Goal: Communication & Community: Answer question/provide support

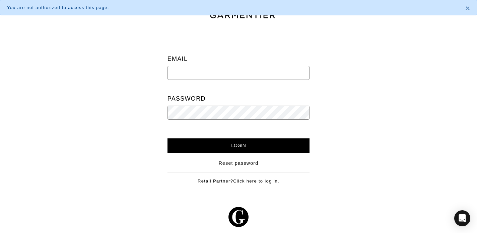
type input "[PERSON_NAME][EMAIL_ADDRESS][DOMAIN_NAME]"
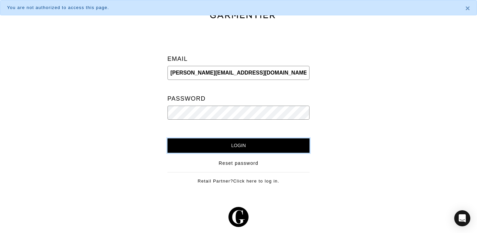
click at [267, 145] on input "Login" at bounding box center [238, 146] width 142 height 14
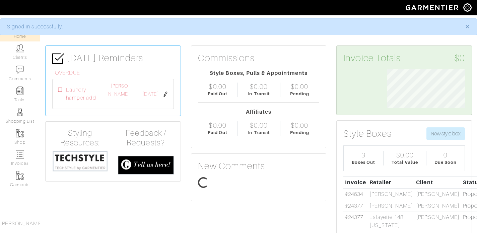
scroll to position [39, 87]
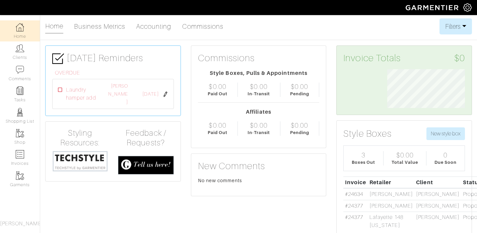
click at [163, 92] on img at bounding box center [165, 94] width 5 height 5
click at [21, 114] on img at bounding box center [20, 112] width 8 height 8
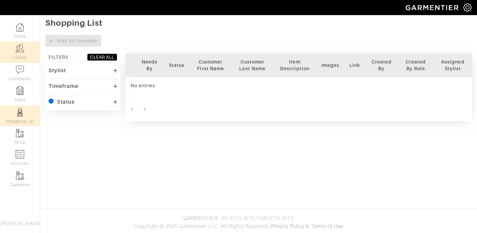
click at [22, 52] on img at bounding box center [20, 48] width 8 height 8
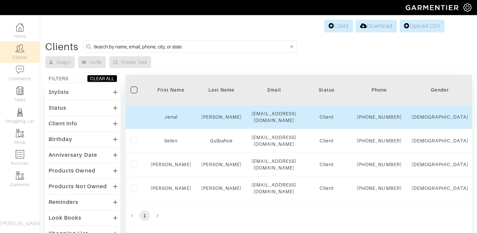
click at [172, 121] on div "Jenal" at bounding box center [171, 117] width 41 height 7
click at [173, 120] on link "Jenal" at bounding box center [170, 117] width 13 height 5
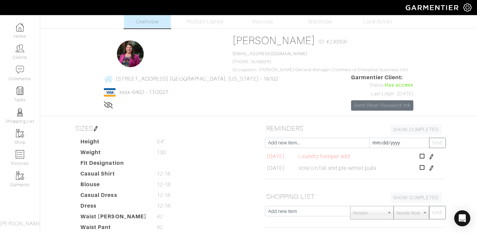
scroll to position [4, 0]
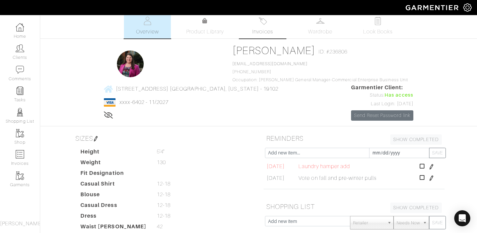
click at [270, 28] on span "Invoices" at bounding box center [262, 32] width 20 height 8
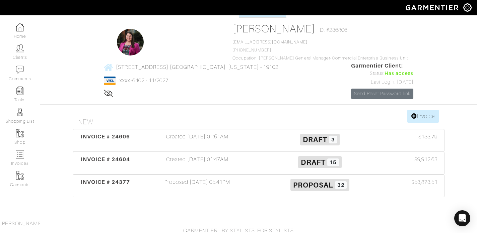
scroll to position [38, 0]
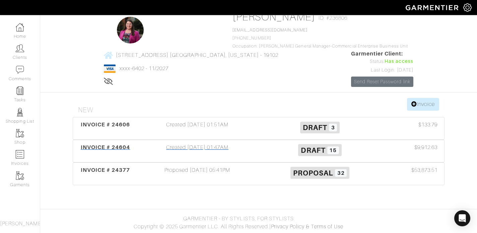
click at [114, 146] on span "INVOICE # 24604" at bounding box center [106, 147] width 50 height 6
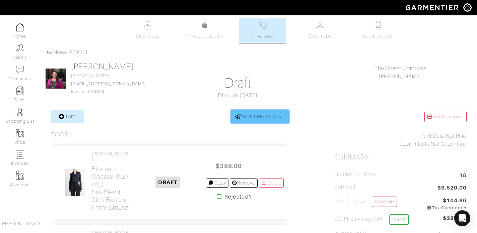
click at [267, 117] on link "SEND PROPOSAL" at bounding box center [260, 117] width 58 height 13
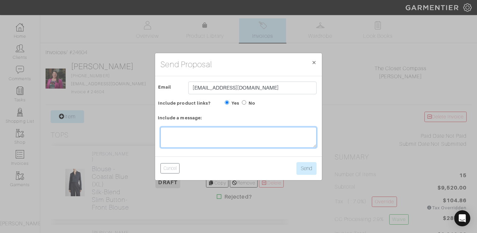
click at [259, 131] on textarea at bounding box center [238, 137] width 156 height 21
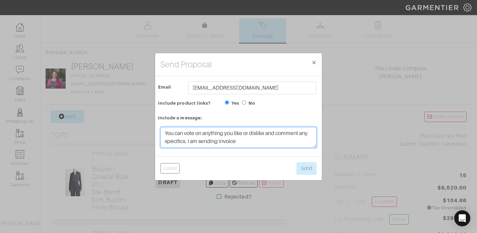
drag, startPoint x: 254, startPoint y: 143, endPoint x: 158, endPoint y: 126, distance: 96.9
click at [158, 126] on div "You can vote on anything you like or dislike and comment any specifics. I am se…" at bounding box center [238, 139] width 167 height 35
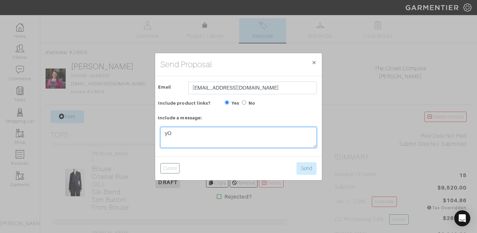
type textarea "y"
type textarea "You do not need to pay this invoice"
drag, startPoint x: 259, startPoint y: 136, endPoint x: 152, endPoint y: 134, distance: 106.5
click at [152, 134] on div "Send Proposal × Close Email 42general04@gmail.com Include product links? Yes No…" at bounding box center [238, 116] width 477 height 233
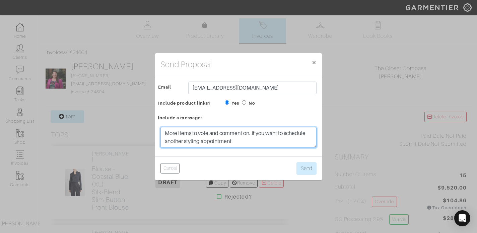
drag, startPoint x: 243, startPoint y: 142, endPoint x: 253, endPoint y: 130, distance: 15.7
click at [253, 130] on textarea "More items to vote and comment on. If you want to schedule another styling appo…" at bounding box center [238, 137] width 156 height 21
type textarea "More items to vote and comment on."
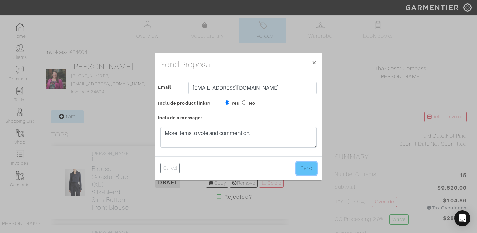
click at [311, 168] on button "Send" at bounding box center [306, 168] width 20 height 13
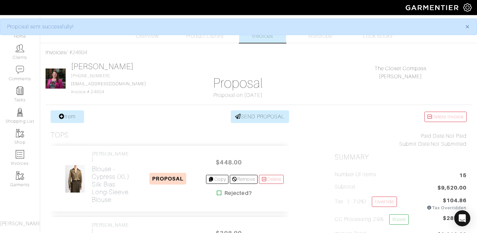
click at [262, 38] on span "Invoices" at bounding box center [262, 36] width 20 height 8
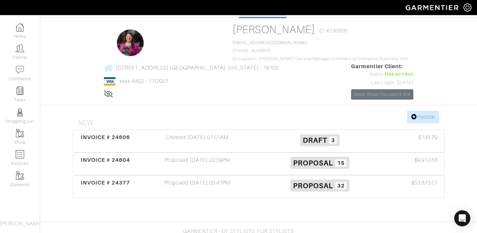
scroll to position [33, 0]
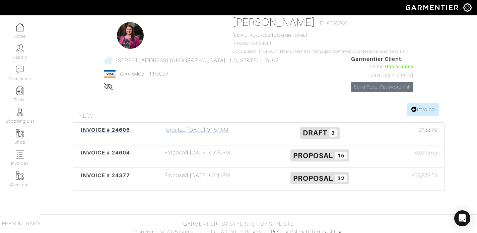
click at [122, 129] on span "INVOICE # 24606" at bounding box center [106, 130] width 50 height 6
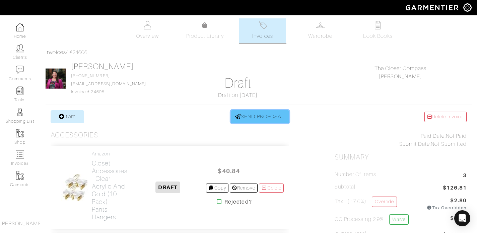
click at [262, 118] on link "SEND PROPOSAL" at bounding box center [260, 117] width 58 height 13
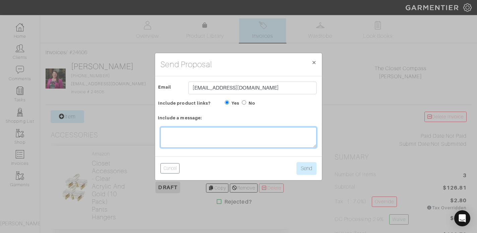
click at [246, 135] on textarea at bounding box center [238, 137] width 156 height 21
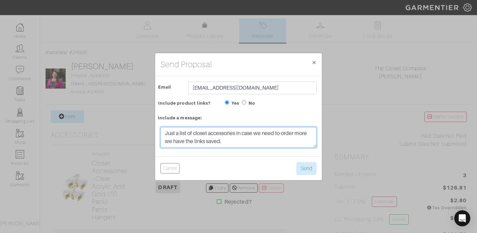
click at [312, 133] on textarea "Just a list of closet accessories in case we need to order more we have the lin…" at bounding box center [238, 137] width 156 height 21
drag, startPoint x: 273, startPoint y: 141, endPoint x: 246, endPoint y: 141, distance: 27.1
click at [246, 141] on textarea "Just a list of closet accessories in case we need to order more of anything the…" at bounding box center [238, 137] width 156 height 21
click at [279, 141] on textarea "Just a list of closet accessories in case we need to order more of anything the…" at bounding box center [238, 137] width 156 height 21
type textarea "Just a list of closet accessories in case we need to order more of anything the…"
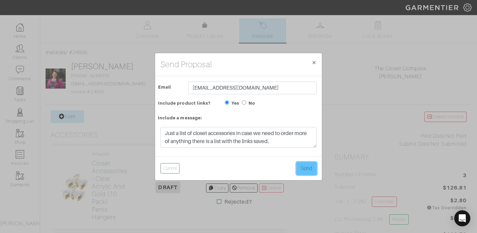
click at [308, 169] on button "Send" at bounding box center [306, 168] width 20 height 13
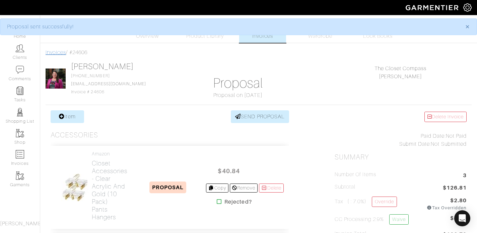
click at [55, 52] on link "Invoices" at bounding box center [56, 53] width 20 height 6
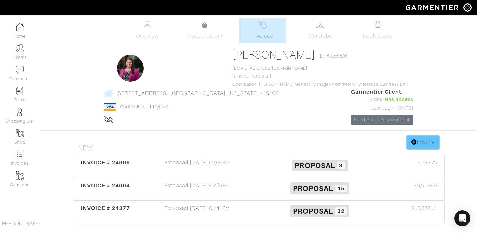
click at [418, 141] on link "Invoice" at bounding box center [423, 142] width 32 height 13
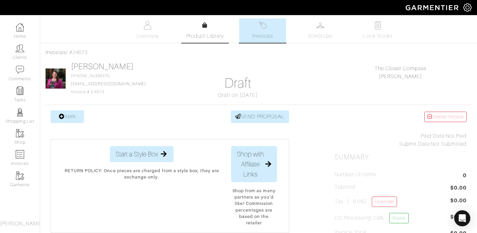
click at [210, 27] on link "Product Library" at bounding box center [205, 30] width 47 height 19
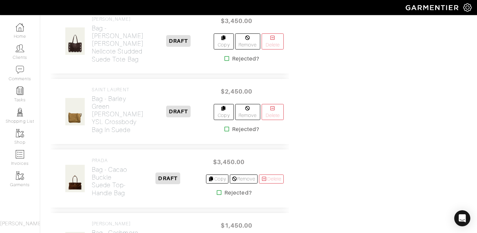
scroll to position [1269, 0]
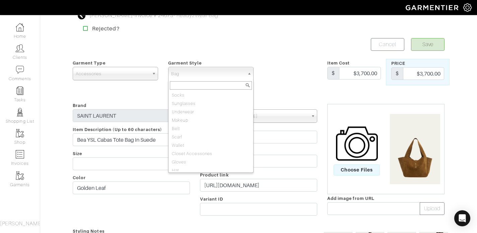
scroll to position [12, 0]
click at [211, 71] on span "Bag" at bounding box center [207, 73] width 73 height 13
click at [136, 71] on span "Accessories" at bounding box center [112, 73] width 73 height 13
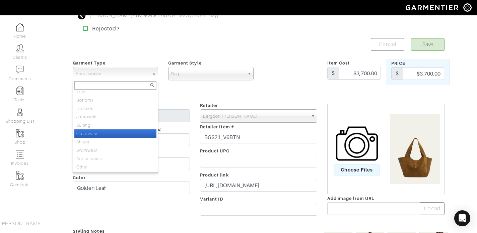
scroll to position [0, 0]
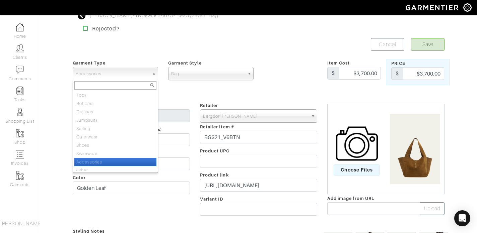
click at [120, 162] on li "Accessories" at bounding box center [115, 162] width 82 height 8
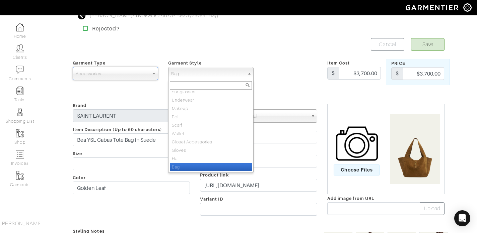
click at [220, 72] on span "Bag" at bounding box center [207, 73] width 73 height 13
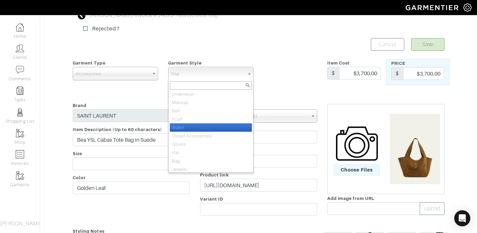
scroll to position [20, 0]
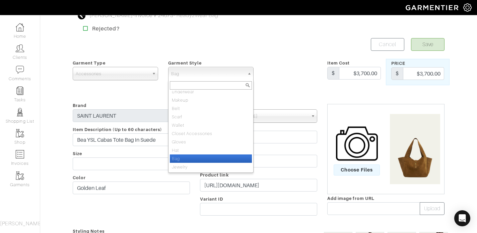
click at [204, 156] on li "Bag" at bounding box center [211, 159] width 82 height 8
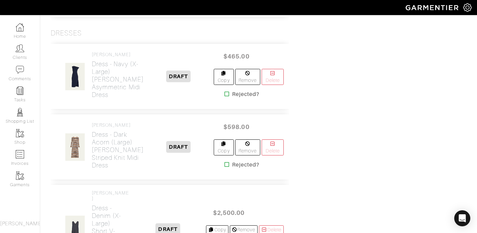
scroll to position [915, 0]
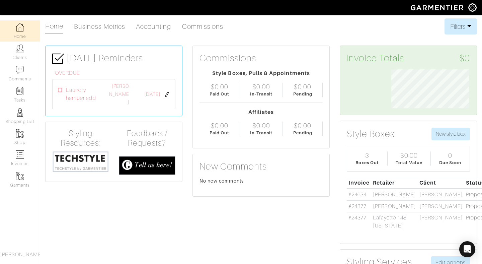
scroll to position [39, 89]
click at [59, 88] on icon at bounding box center [60, 90] width 5 height 5
